Goal: Book appointment/travel/reservation

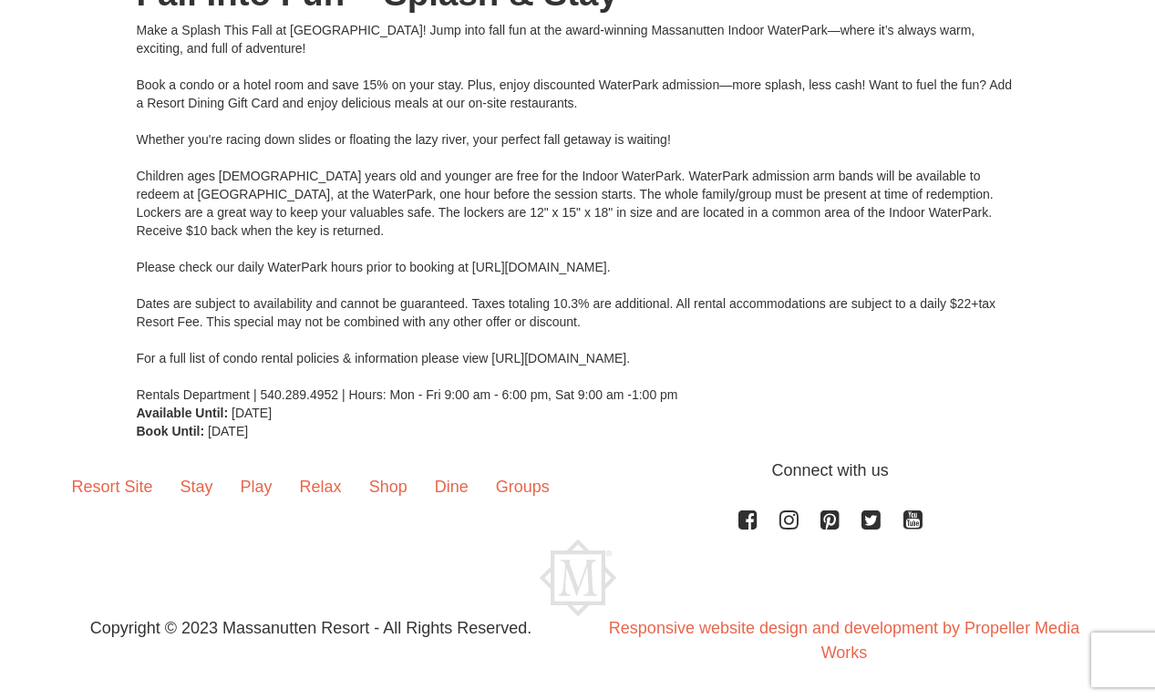
scroll to position [277, 0]
click at [255, 489] on link "Play" at bounding box center [256, 487] width 59 height 57
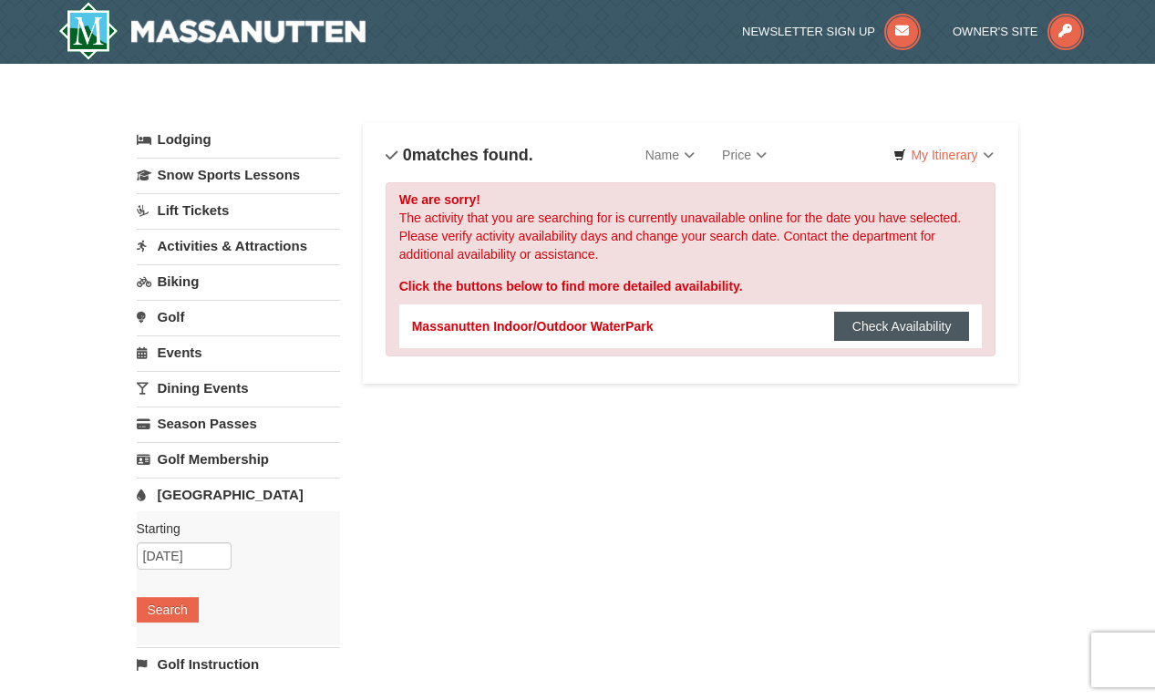
click at [862, 324] on button "Check Availability" at bounding box center [902, 326] width 136 height 29
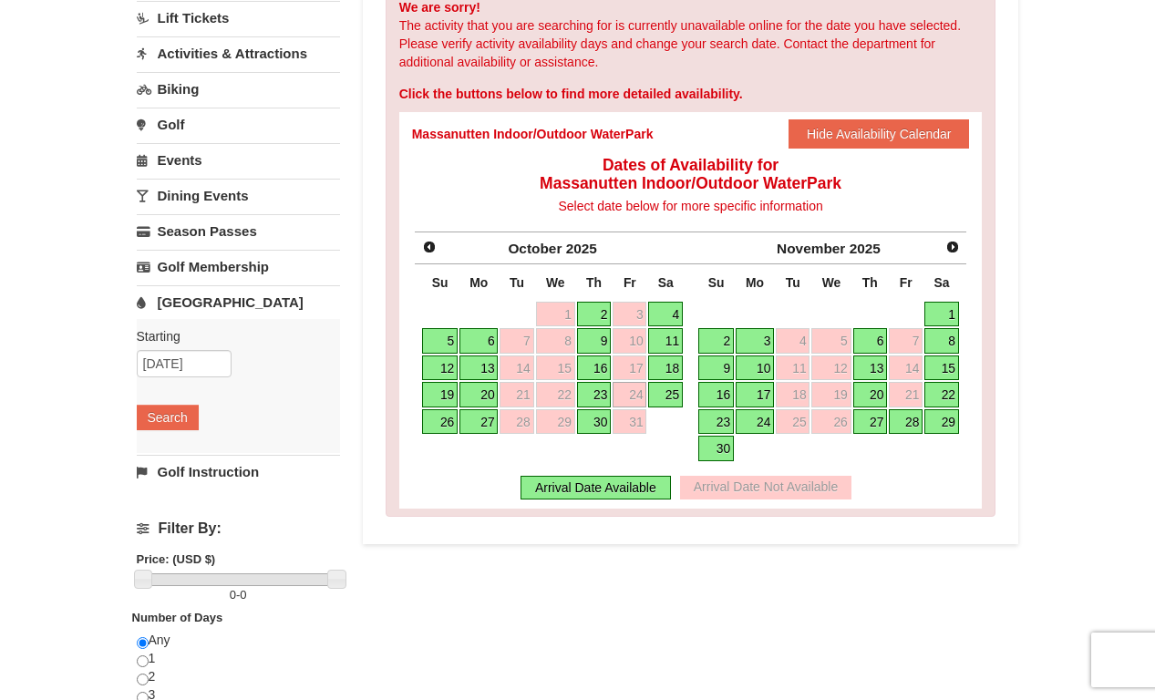
scroll to position [195, 0]
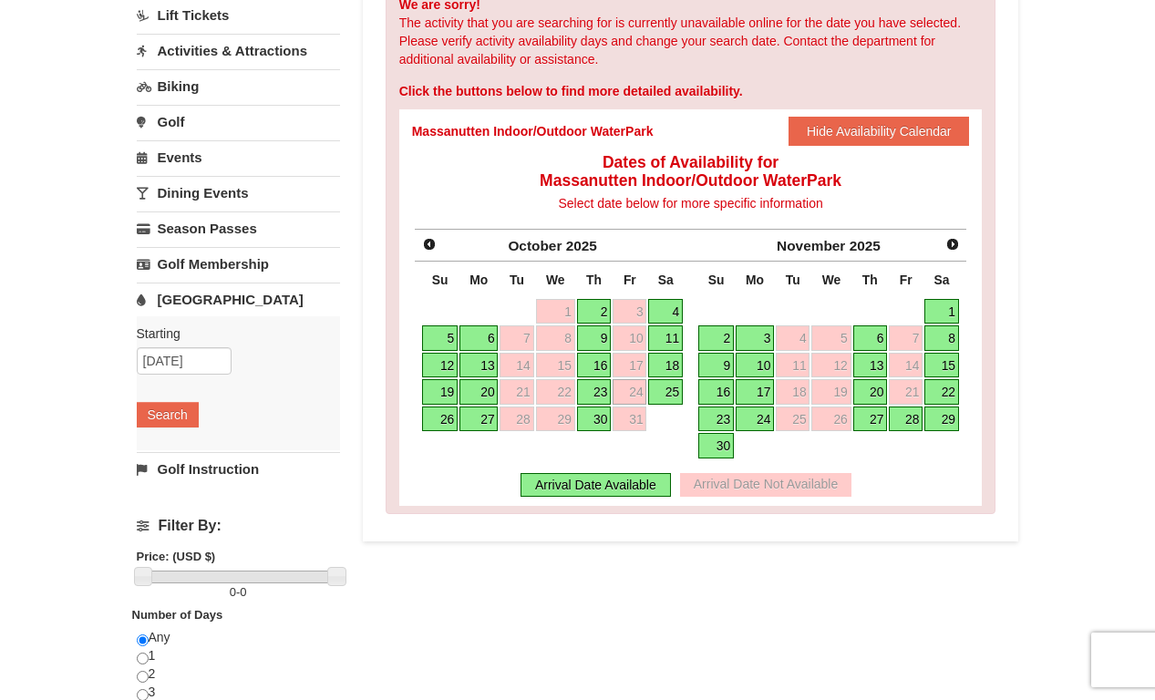
click at [667, 390] on link "25" at bounding box center [665, 392] width 35 height 26
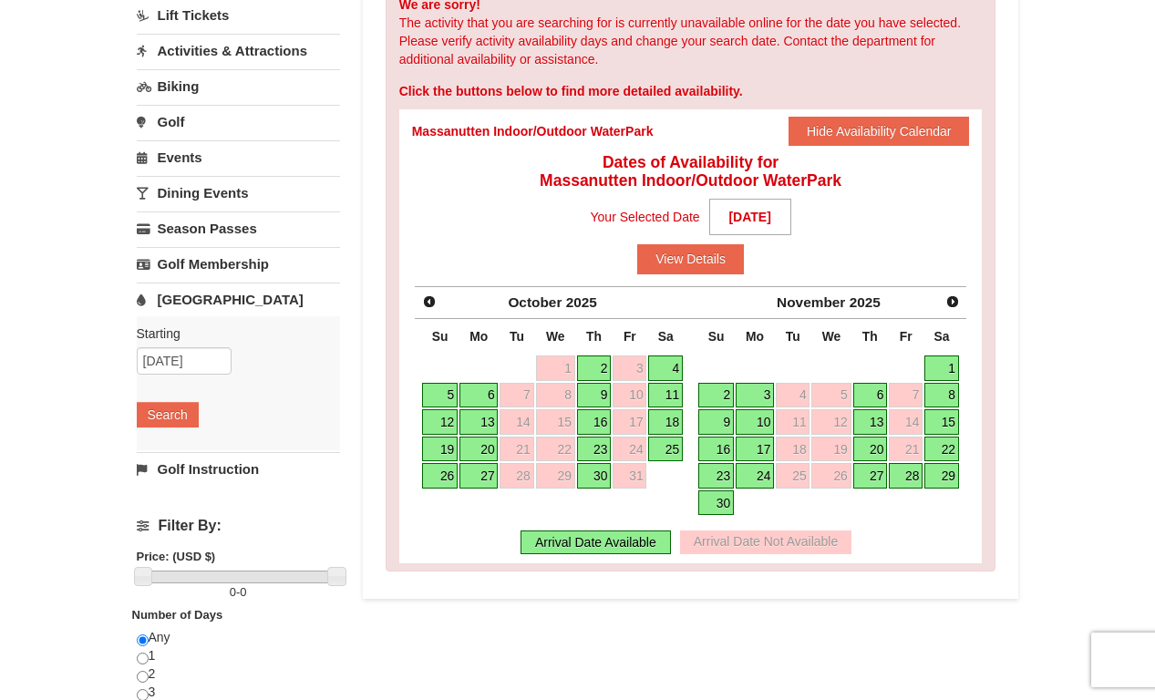
click at [441, 477] on link "26" at bounding box center [440, 476] width 36 height 26
click at [665, 445] on link "25" at bounding box center [665, 450] width 35 height 26
click at [685, 255] on button "View Details" at bounding box center [690, 258] width 107 height 29
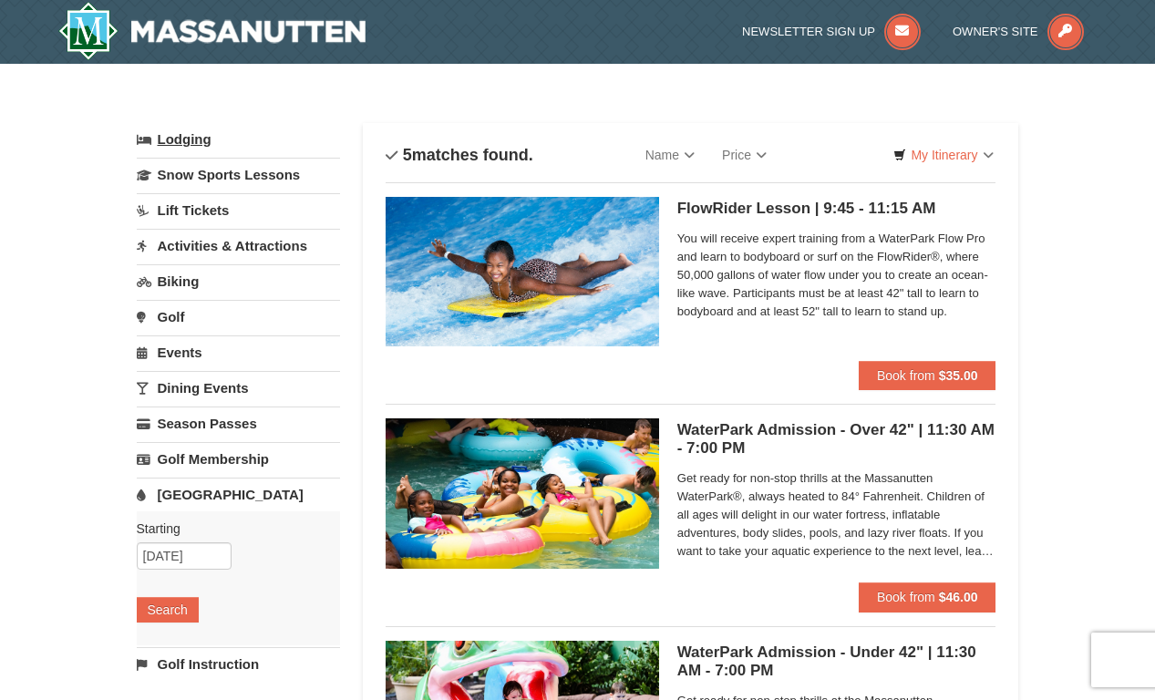
click at [192, 144] on link "Lodging" at bounding box center [238, 139] width 203 height 33
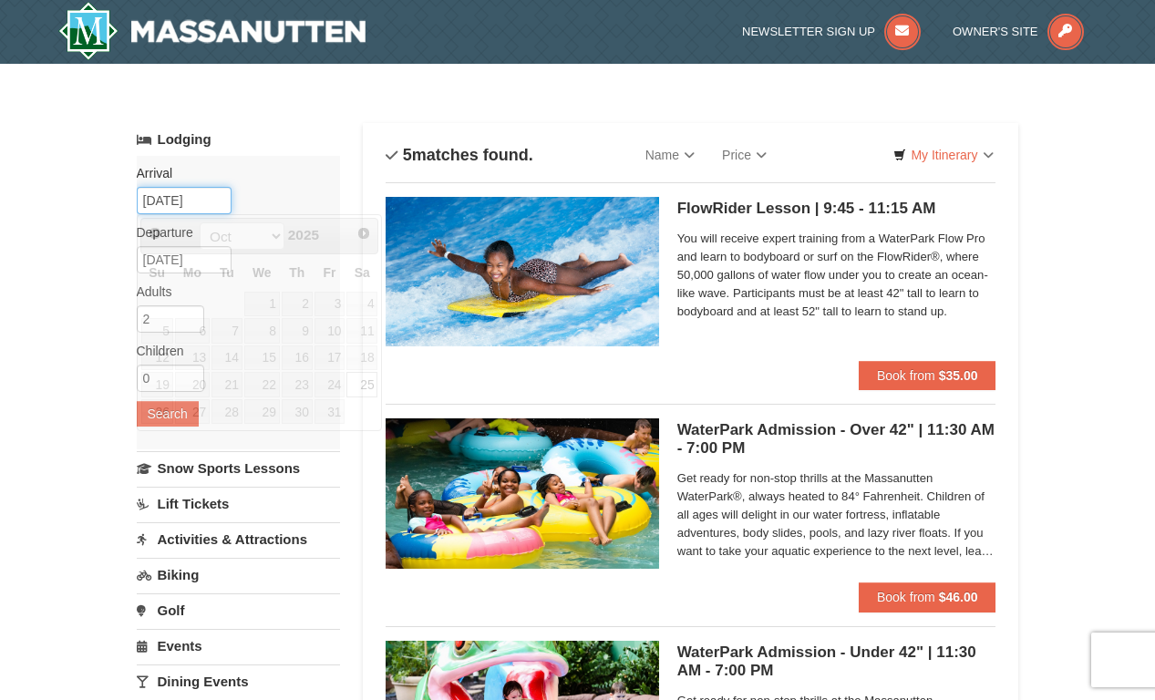
click at [166, 199] on input "10/25/2025" at bounding box center [184, 200] width 95 height 27
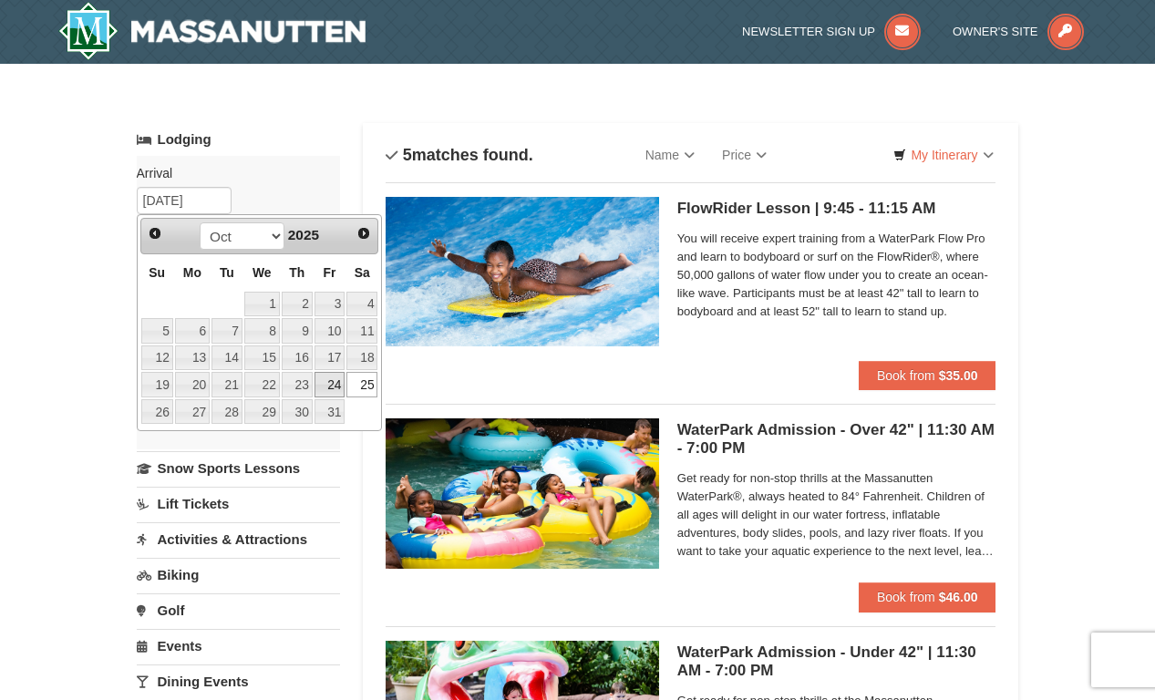
click at [332, 379] on link "24" at bounding box center [330, 385] width 31 height 26
type input "[DATE]"
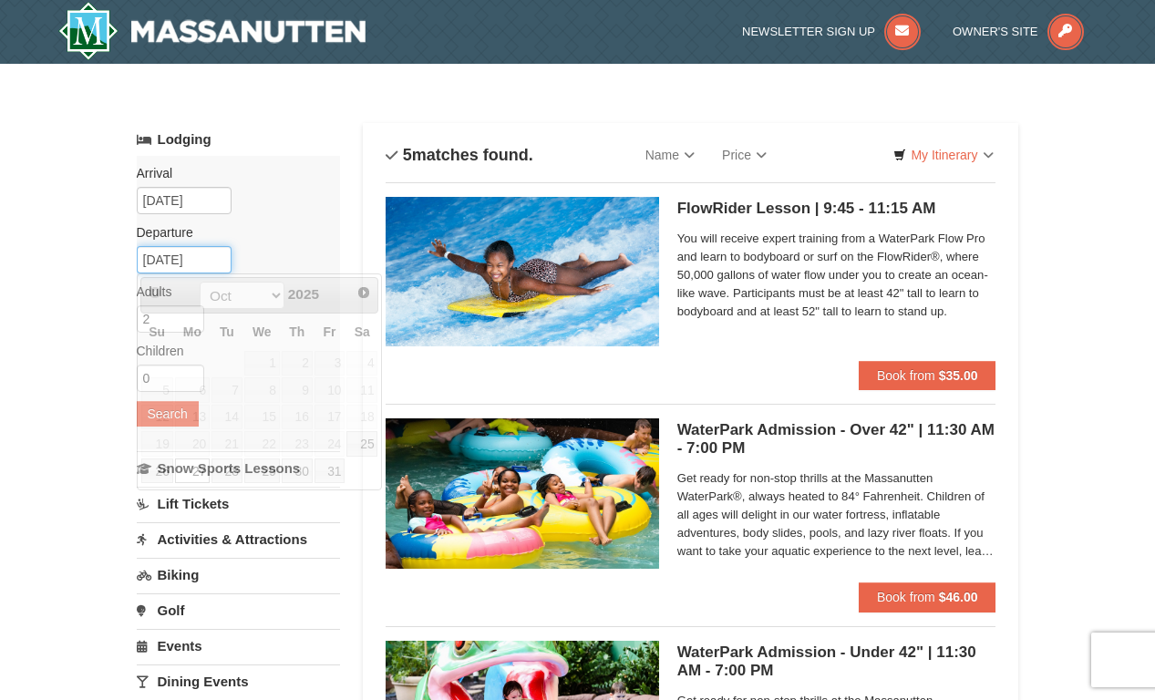
click at [180, 263] on input "[DATE]" at bounding box center [184, 259] width 95 height 27
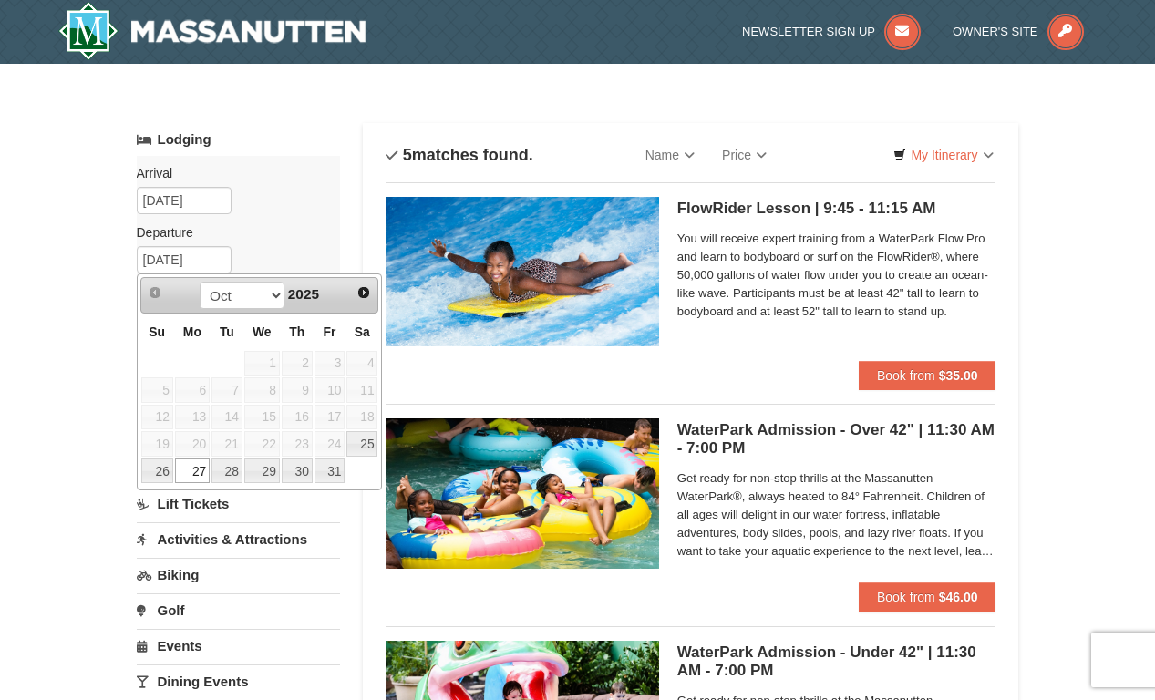
click at [69, 277] on div "× Categories List Filter My Itinerary Questions? 1-540-289-9441 Lodging Arrival…" at bounding box center [577, 703] width 1155 height 1279
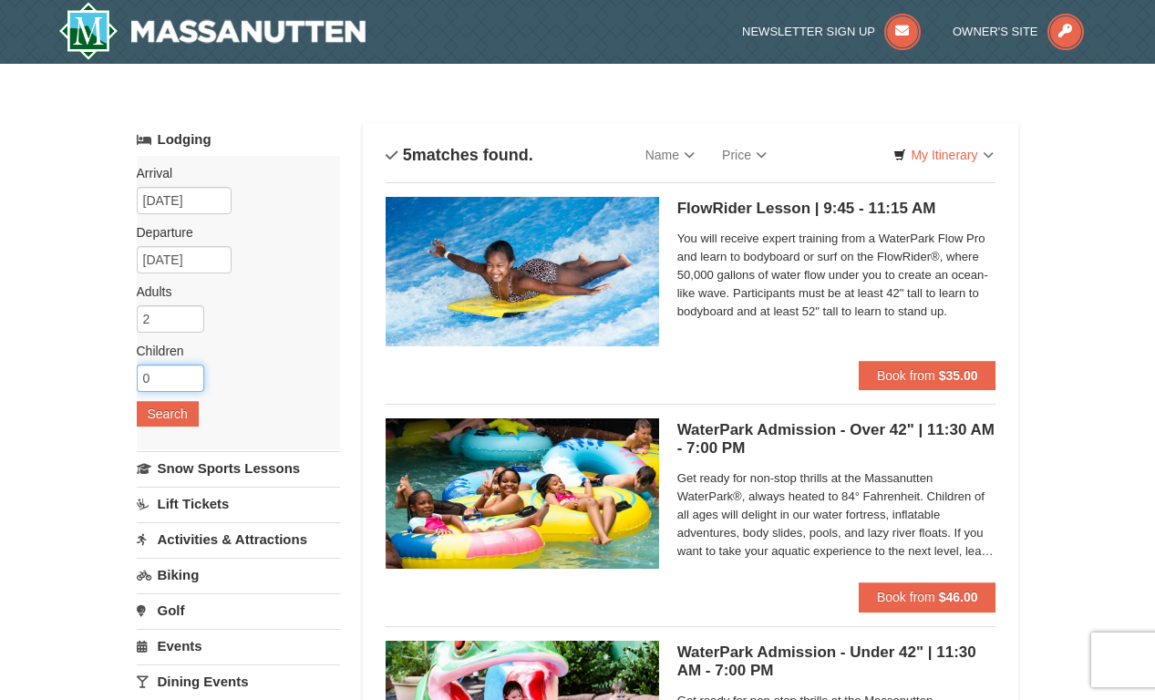
click at [163, 373] on input "0" at bounding box center [170, 378] width 67 height 27
click at [190, 375] on input "1" at bounding box center [170, 378] width 67 height 27
type input "2"
click at [190, 375] on input "2" at bounding box center [170, 378] width 67 height 27
click at [172, 416] on button "Search" at bounding box center [168, 414] width 62 height 26
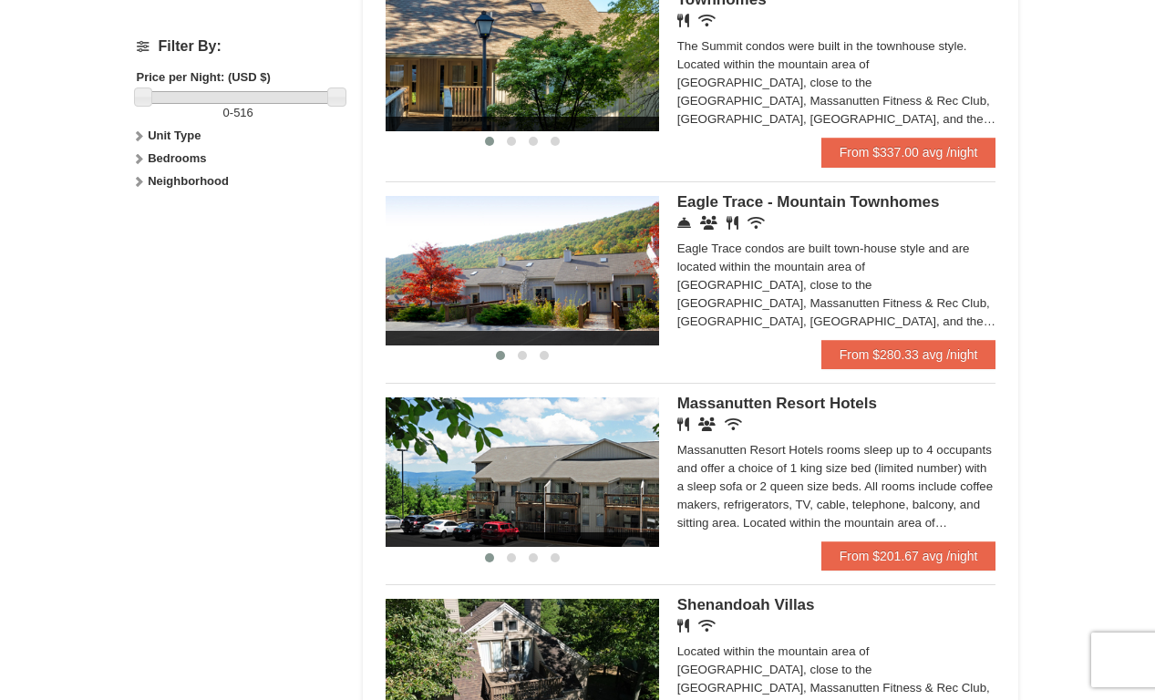
scroll to position [819, 0]
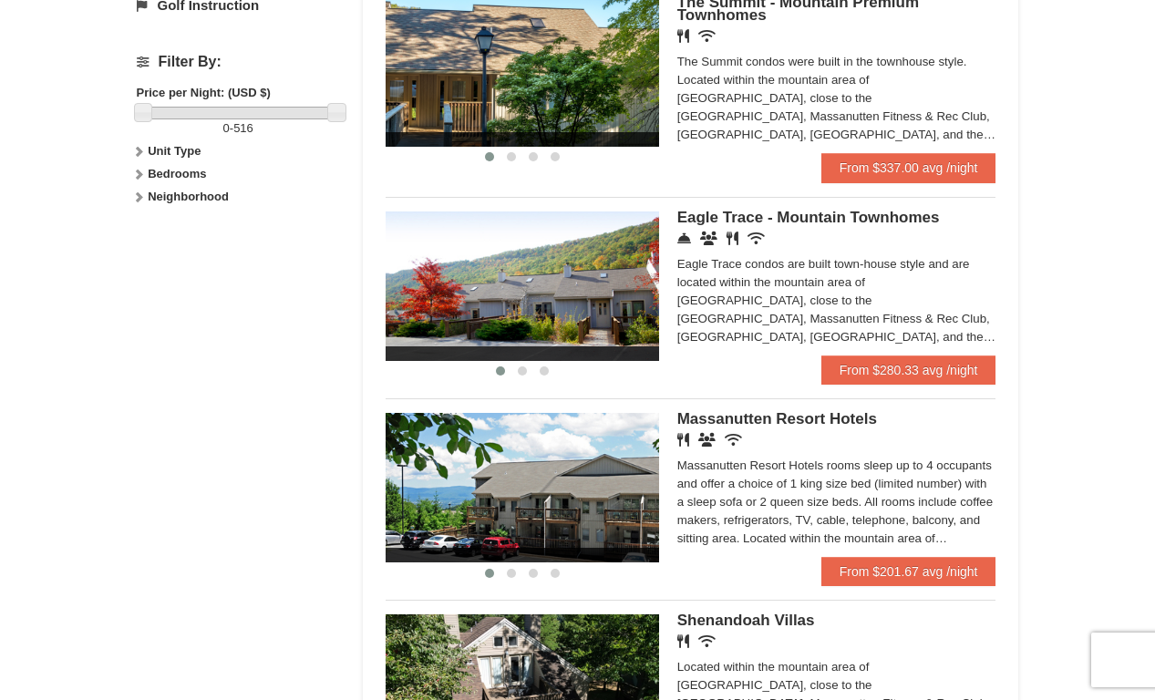
click at [589, 489] on img at bounding box center [523, 488] width 274 height 150
